Goal: Task Accomplishment & Management: Use online tool/utility

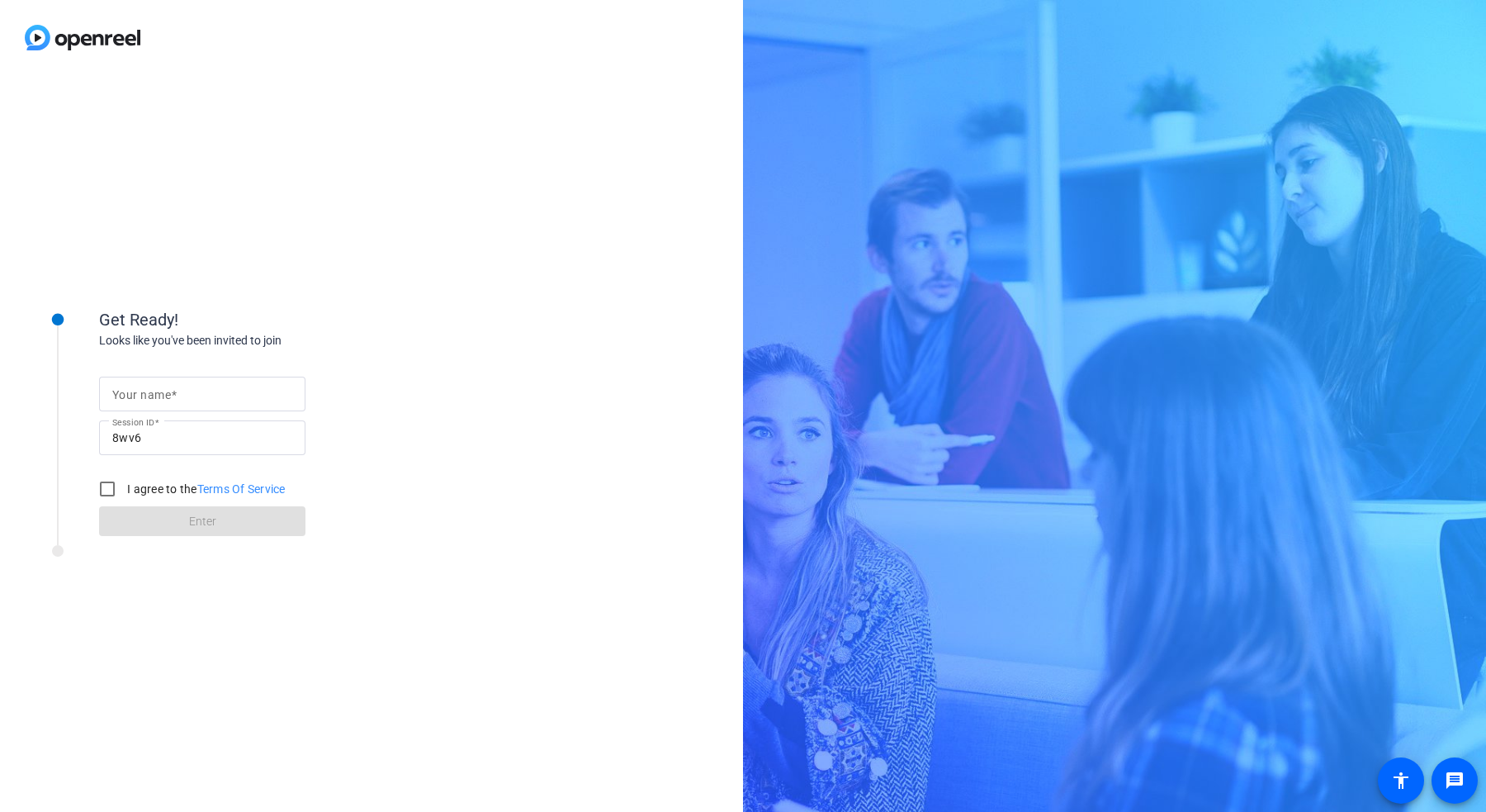
click at [170, 398] on mat-label "Your name" at bounding box center [141, 395] width 59 height 13
click at [170, 398] on input "Your name" at bounding box center [202, 394] width 180 height 20
type input "[PERSON_NAME] (Red Hat)"
click at [110, 479] on input "I agree to the Terms Of Service" at bounding box center [107, 489] width 33 height 33
checkbox input "true"
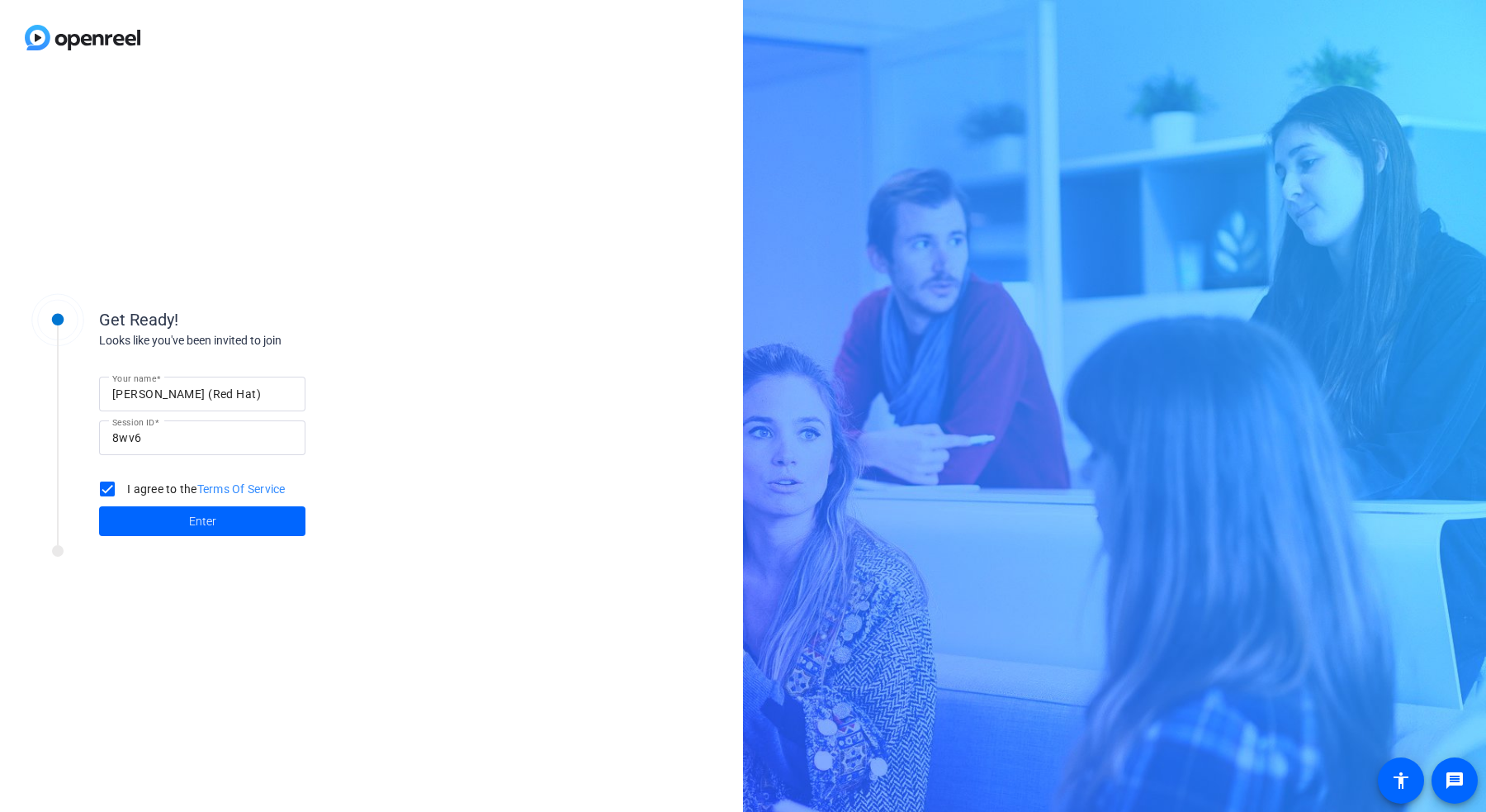
click at [135, 514] on span at bounding box center [202, 521] width 206 height 40
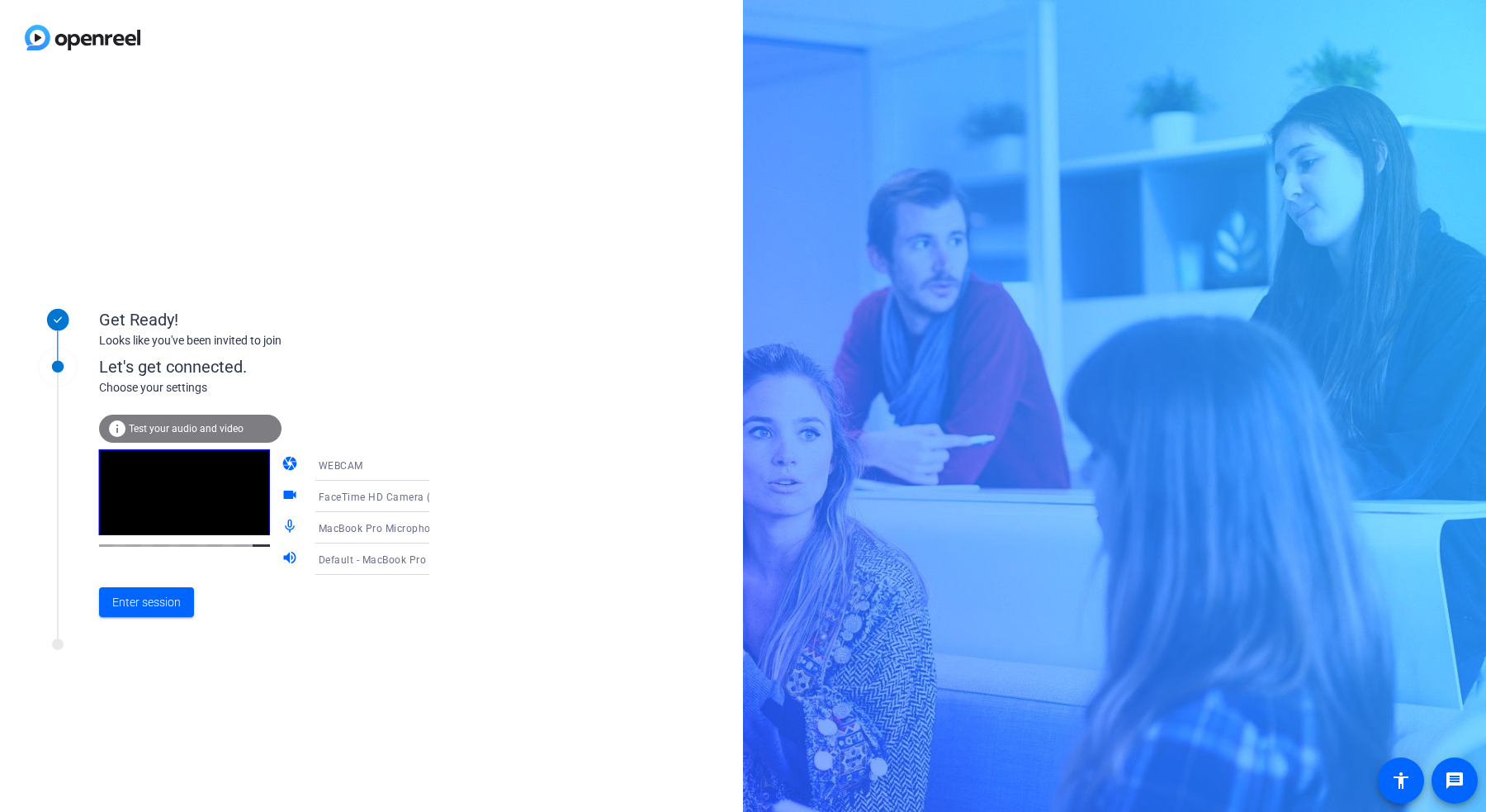
click at [189, 427] on span "Test your audio and video" at bounding box center [186, 429] width 115 height 12
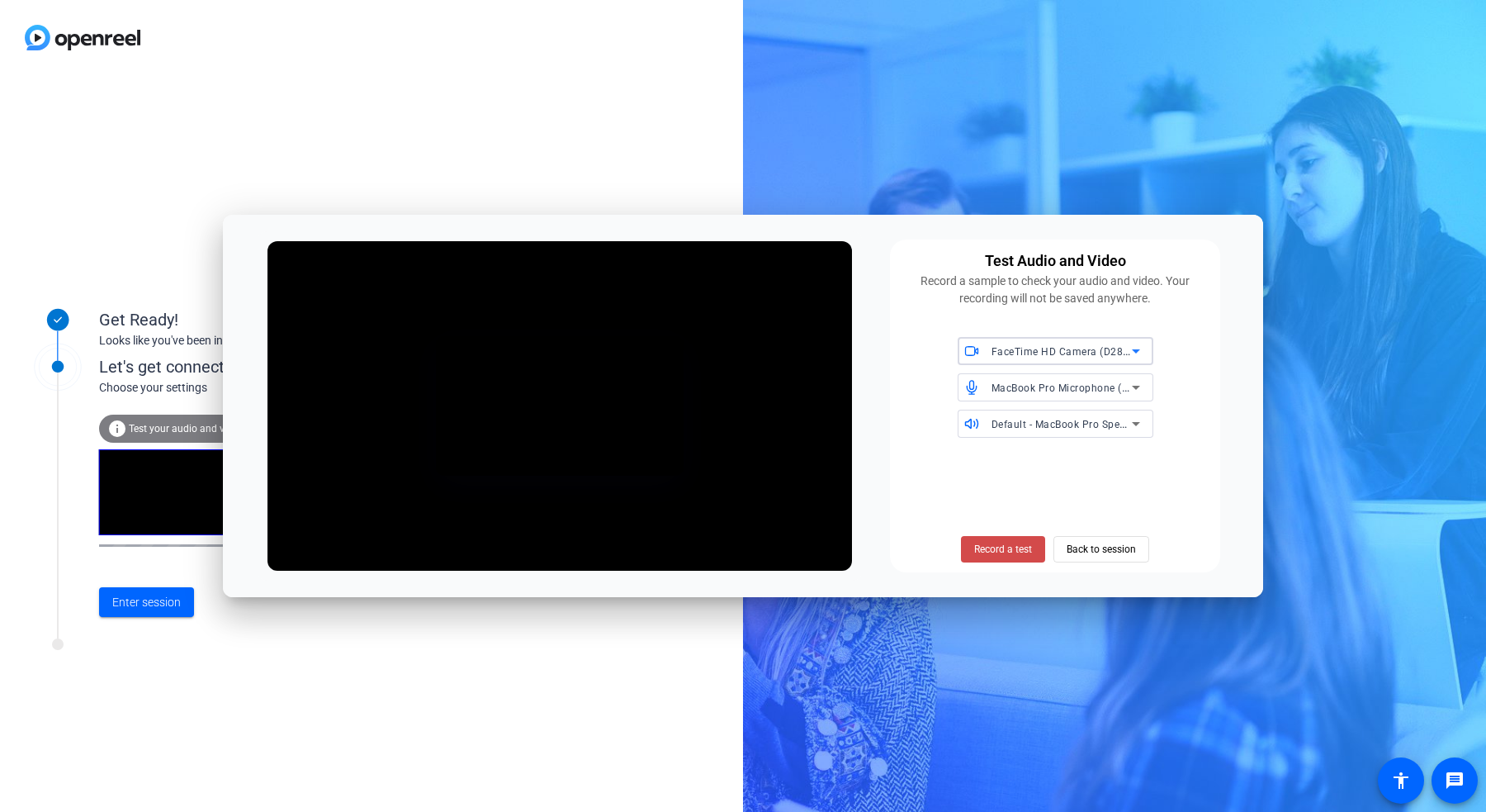
click at [992, 552] on span "Record a test" at bounding box center [1003, 549] width 58 height 15
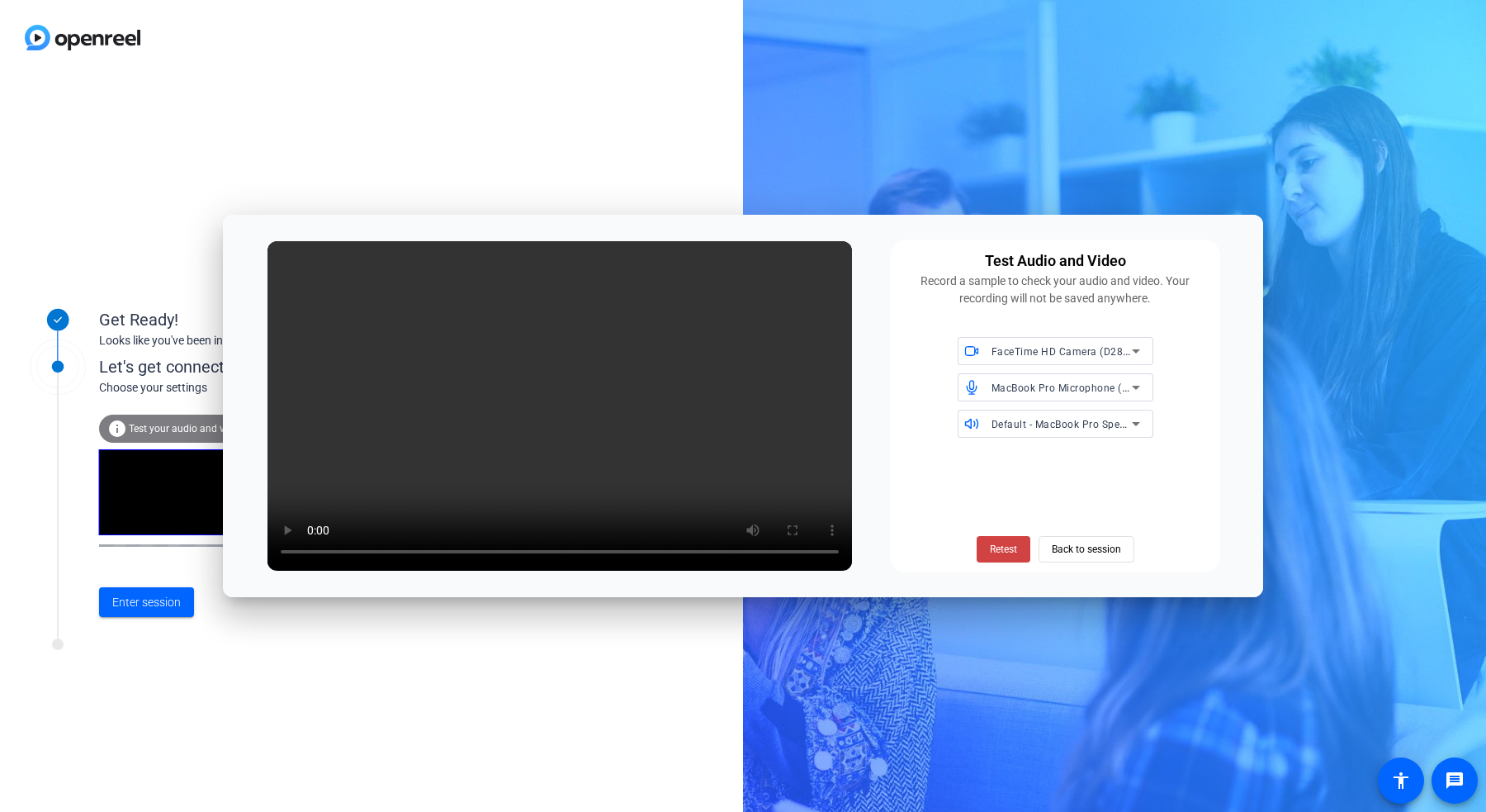
click at [992, 552] on span "Retest" at bounding box center [1003, 549] width 27 height 15
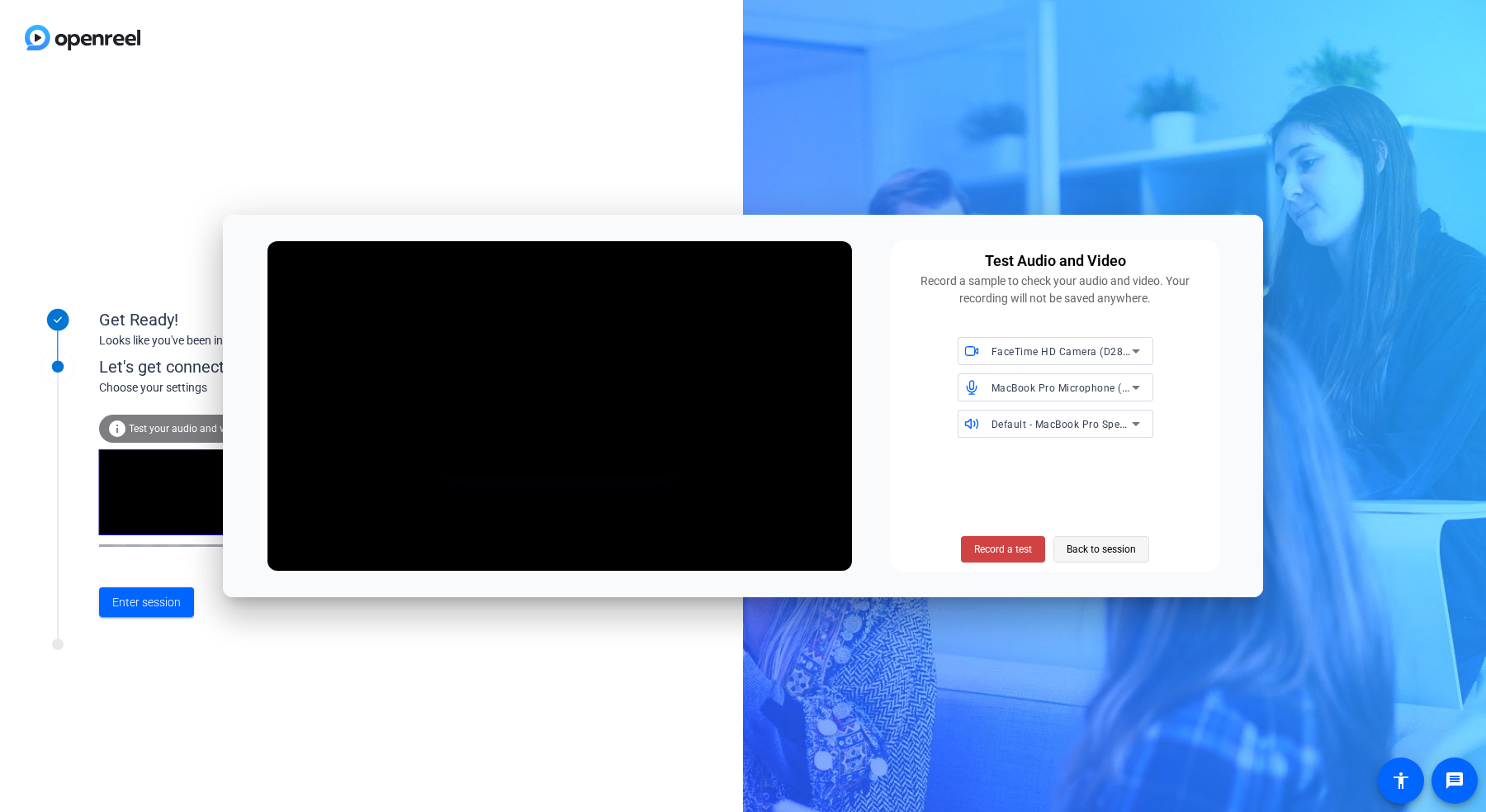
click at [1061, 548] on span at bounding box center [1101, 549] width 94 height 40
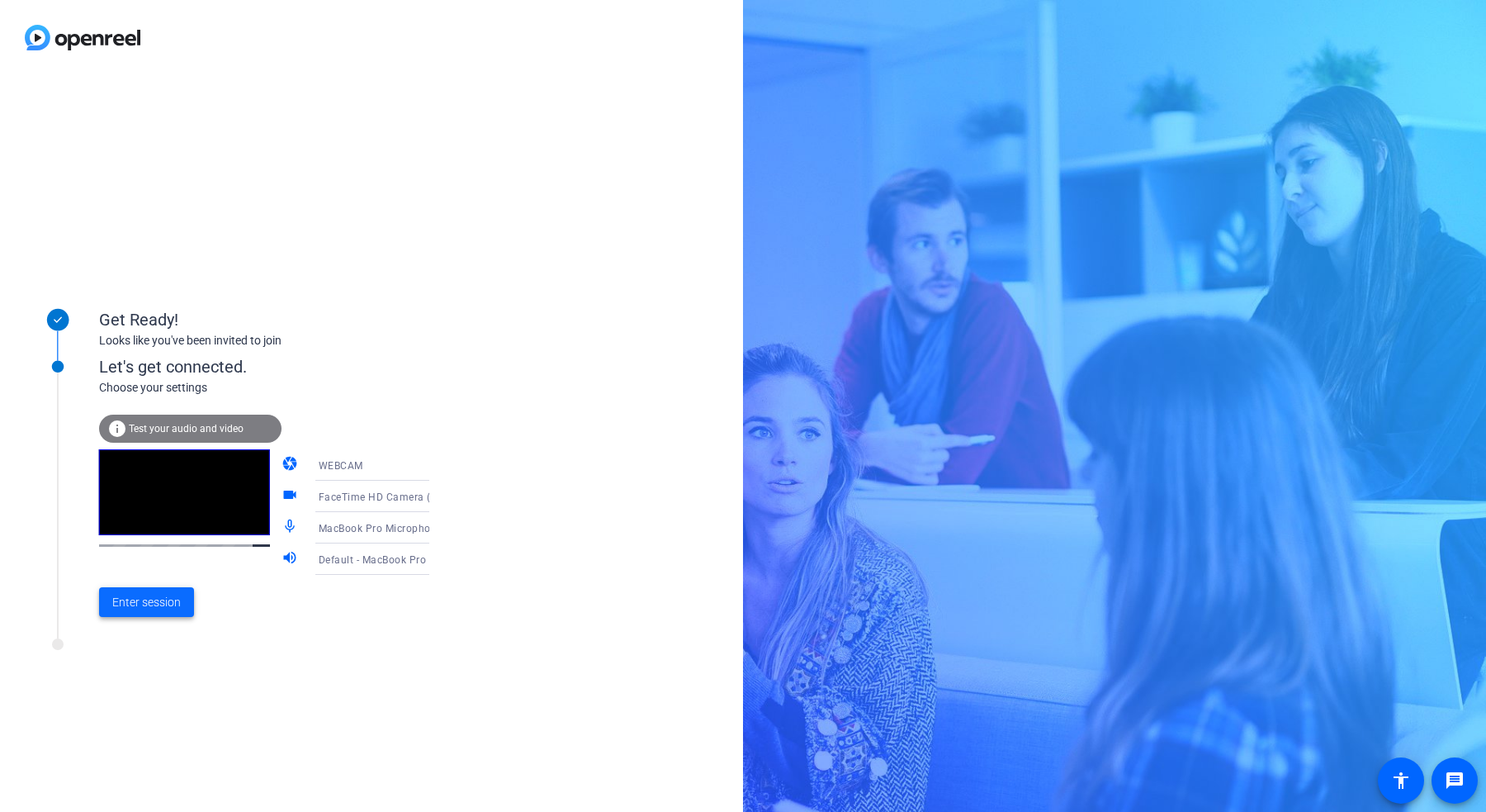
click at [151, 603] on span "Enter session" at bounding box center [146, 602] width 68 height 17
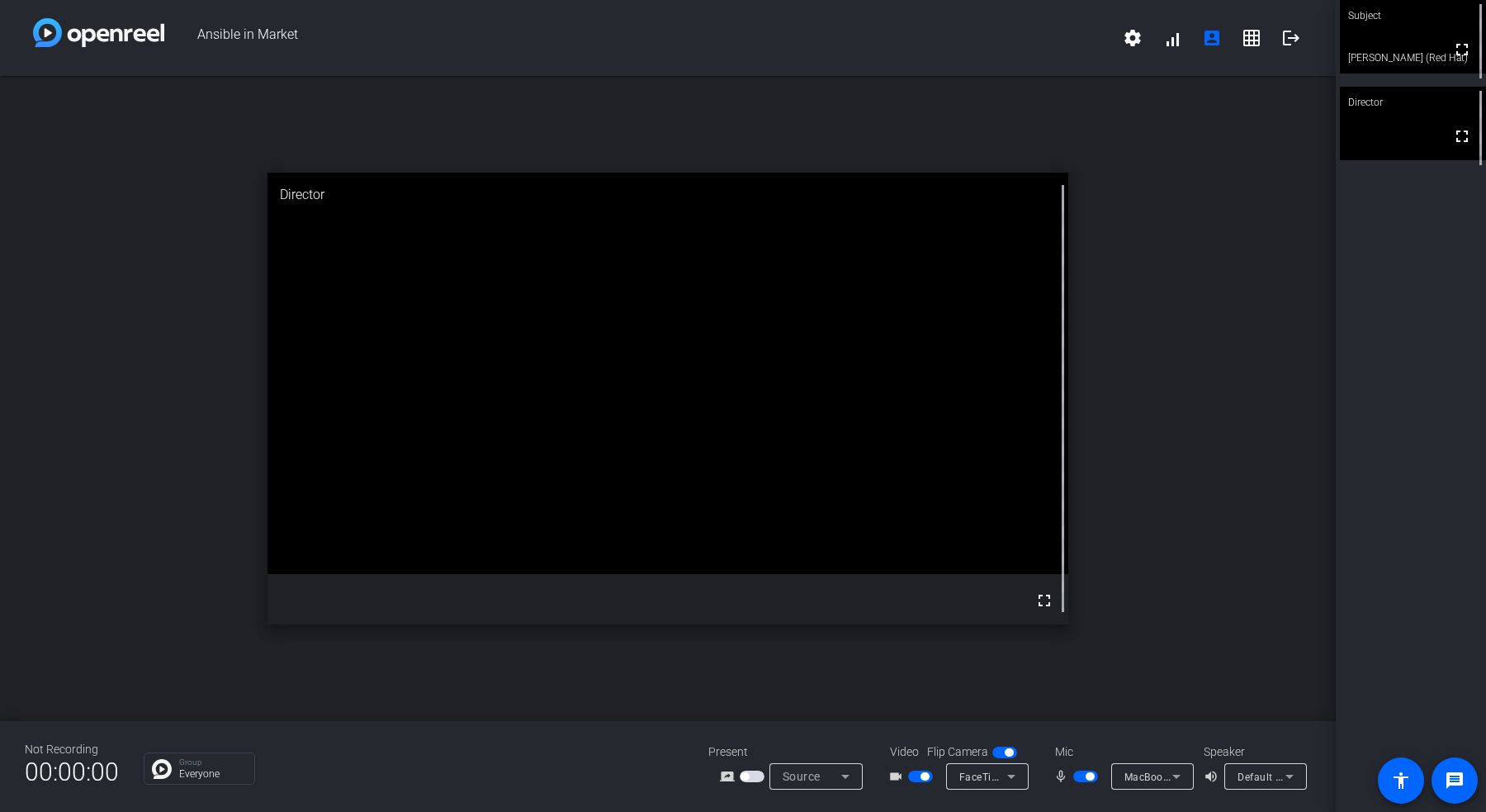
click at [748, 777] on span "button" at bounding box center [745, 776] width 8 height 8
